Goal: Register for event/course

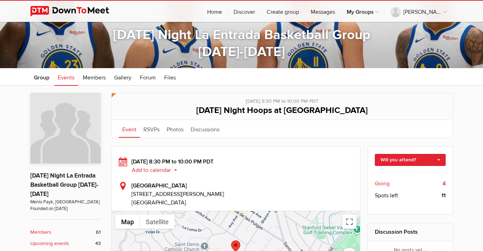
scroll to position [147, 0]
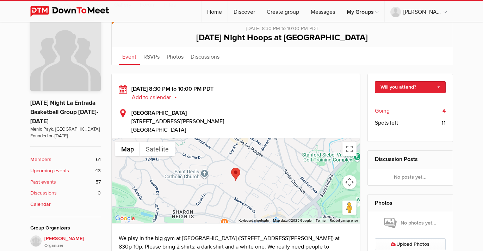
click at [386, 110] on span "Going" at bounding box center [382, 110] width 15 height 8
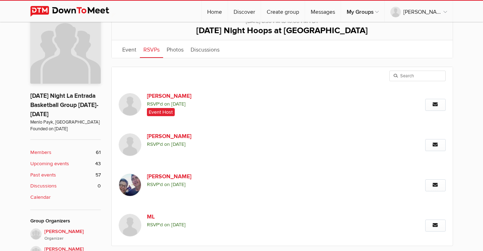
scroll to position [155, 0]
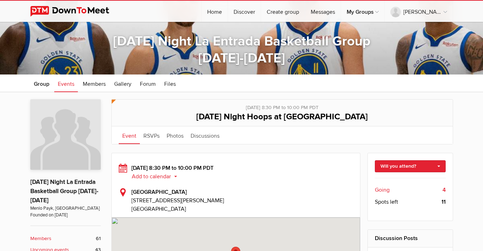
scroll to position [76, 0]
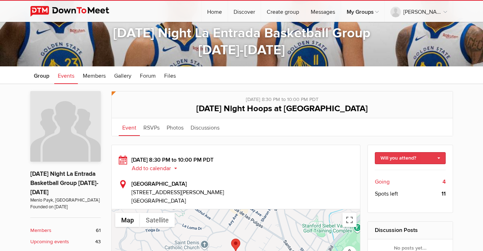
click at [401, 155] on link "Will you attend?" at bounding box center [410, 158] width 71 height 12
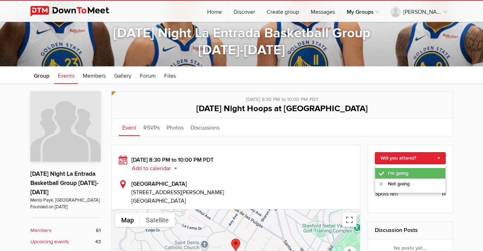
click at [389, 171] on link "I'm going" at bounding box center [410, 173] width 70 height 11
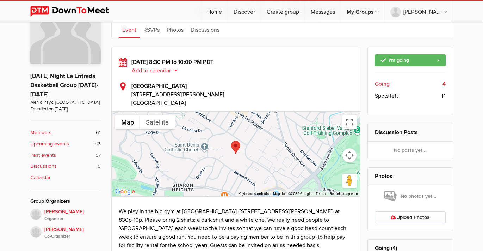
scroll to position [163, 0]
